Goal: Navigation & Orientation: Find specific page/section

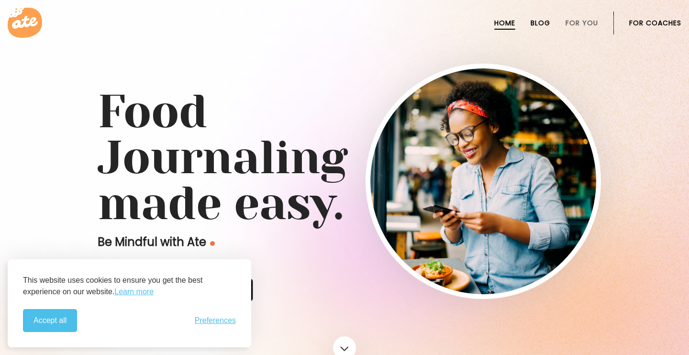
click at [547, 24] on link "Blog" at bounding box center [540, 23] width 20 height 8
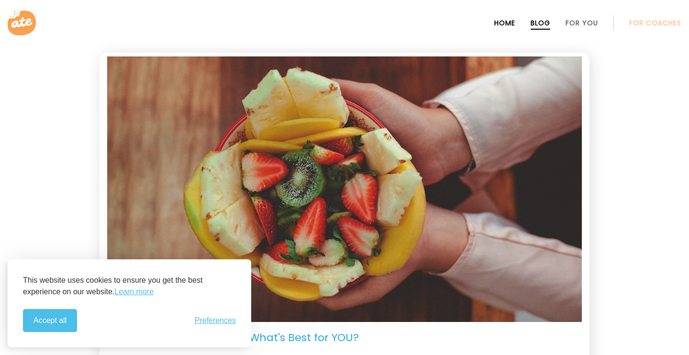
click at [507, 23] on link "Home" at bounding box center [504, 23] width 21 height 8
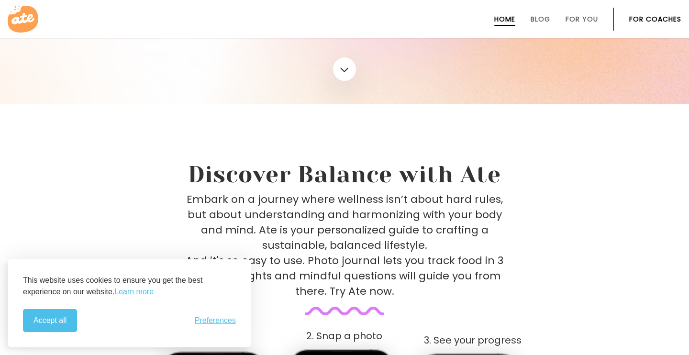
scroll to position [307, 0]
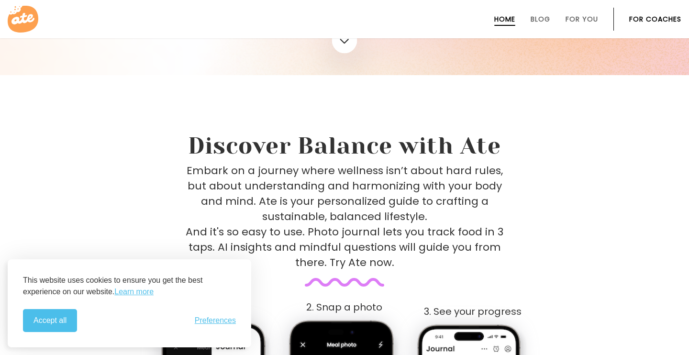
click at [340, 46] on link at bounding box center [344, 41] width 25 height 26
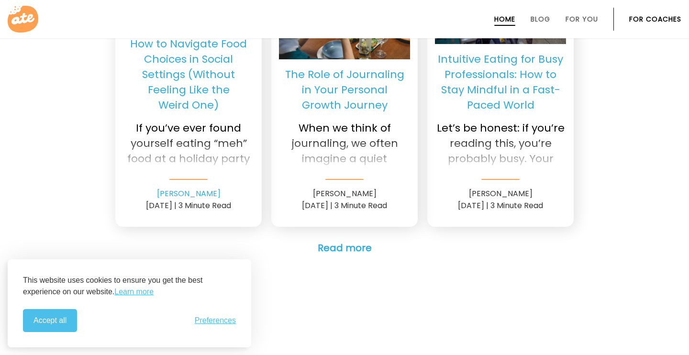
scroll to position [2372, 0]
click at [351, 241] on link "Read more" at bounding box center [345, 248] width 54 height 14
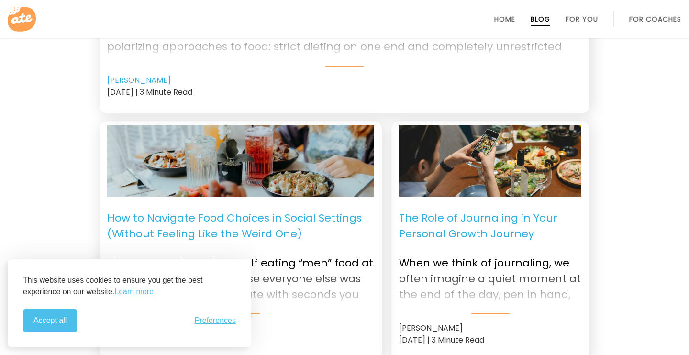
scroll to position [332, 0]
